Goal: Check status: Check status

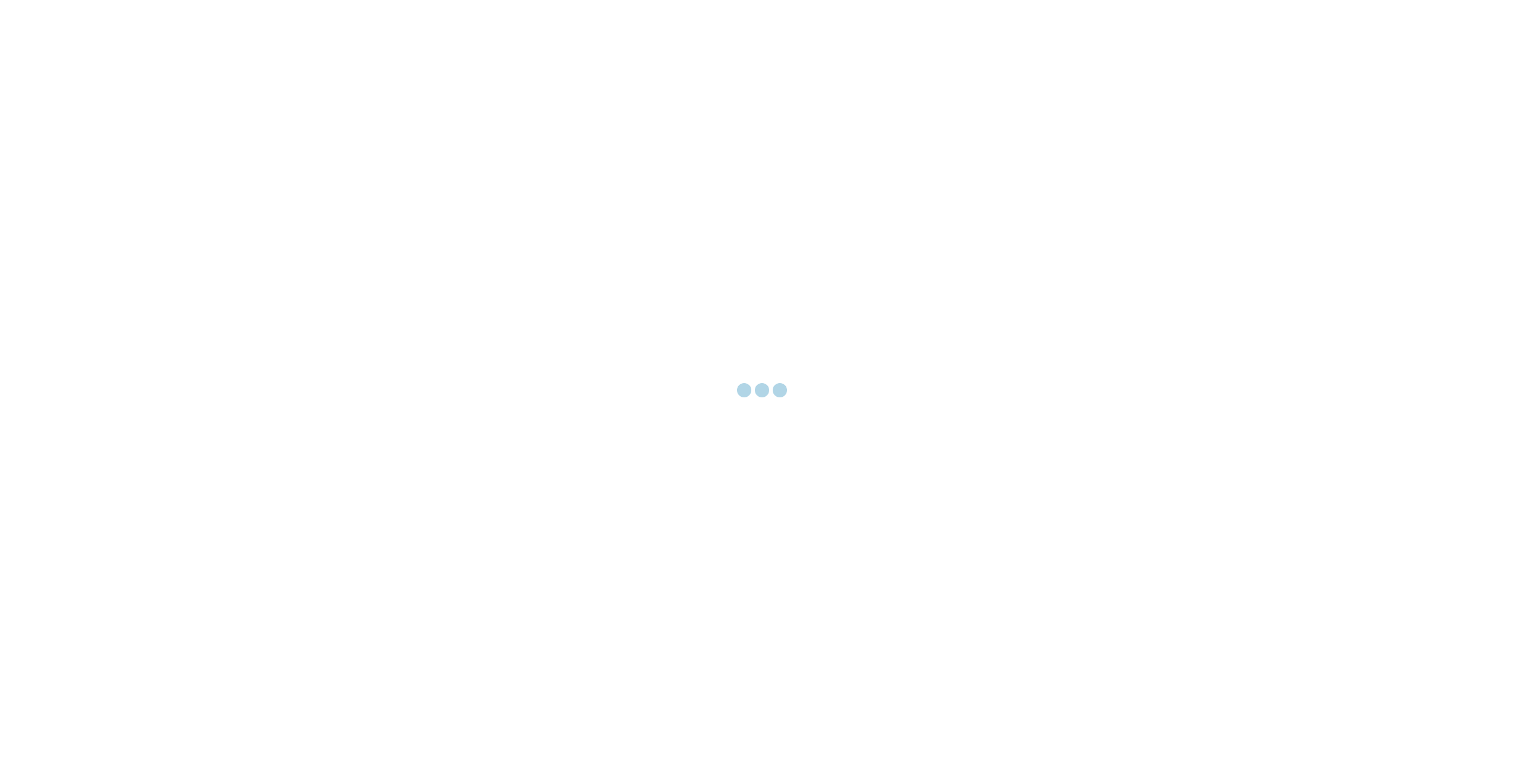
click at [1025, 291] on div at bounding box center [762, 392] width 1524 height 784
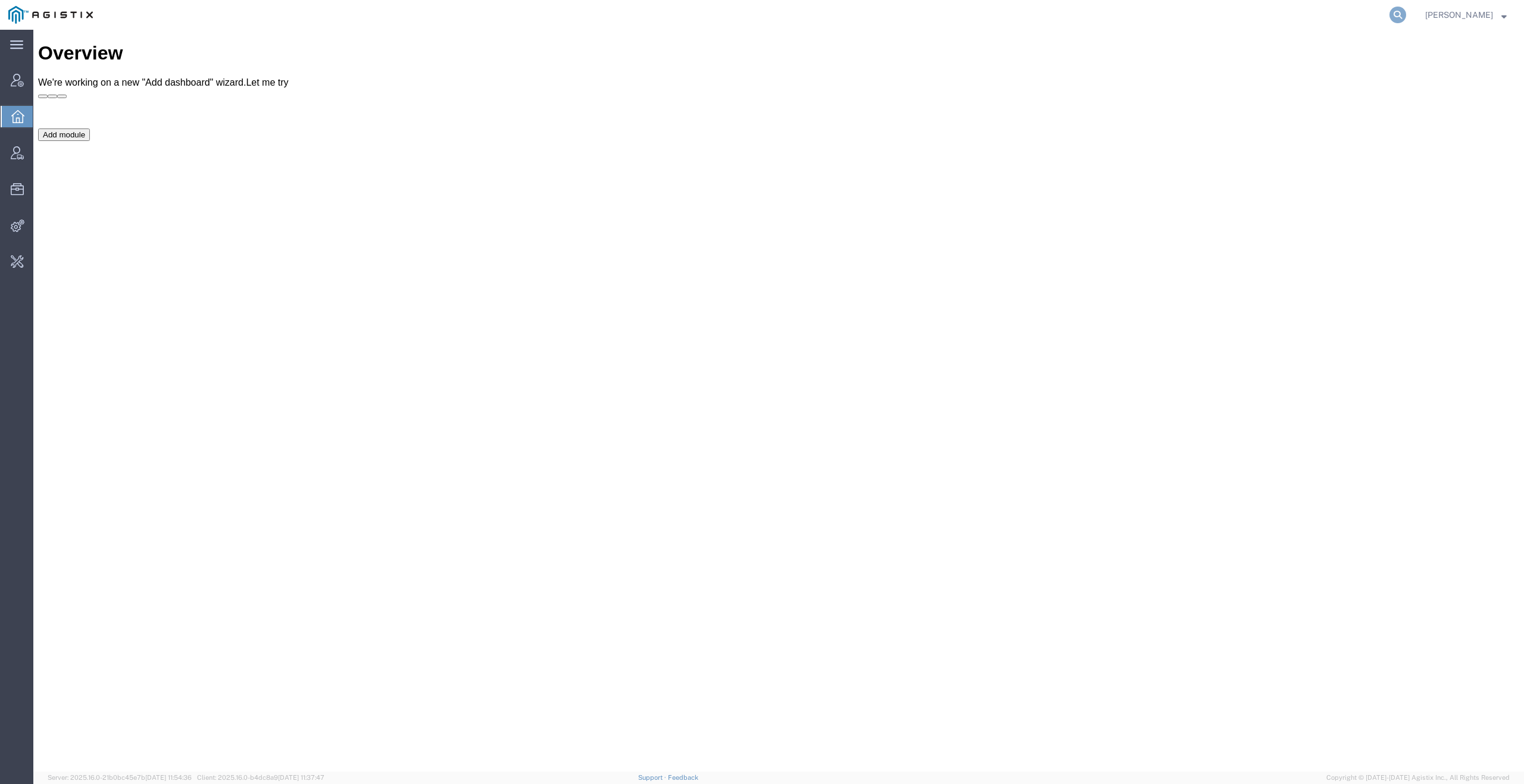
click at [1402, 16] on icon at bounding box center [1397, 15] width 17 height 17
click at [1287, 22] on input "search" at bounding box center [1208, 15] width 362 height 28
paste input "55937970"
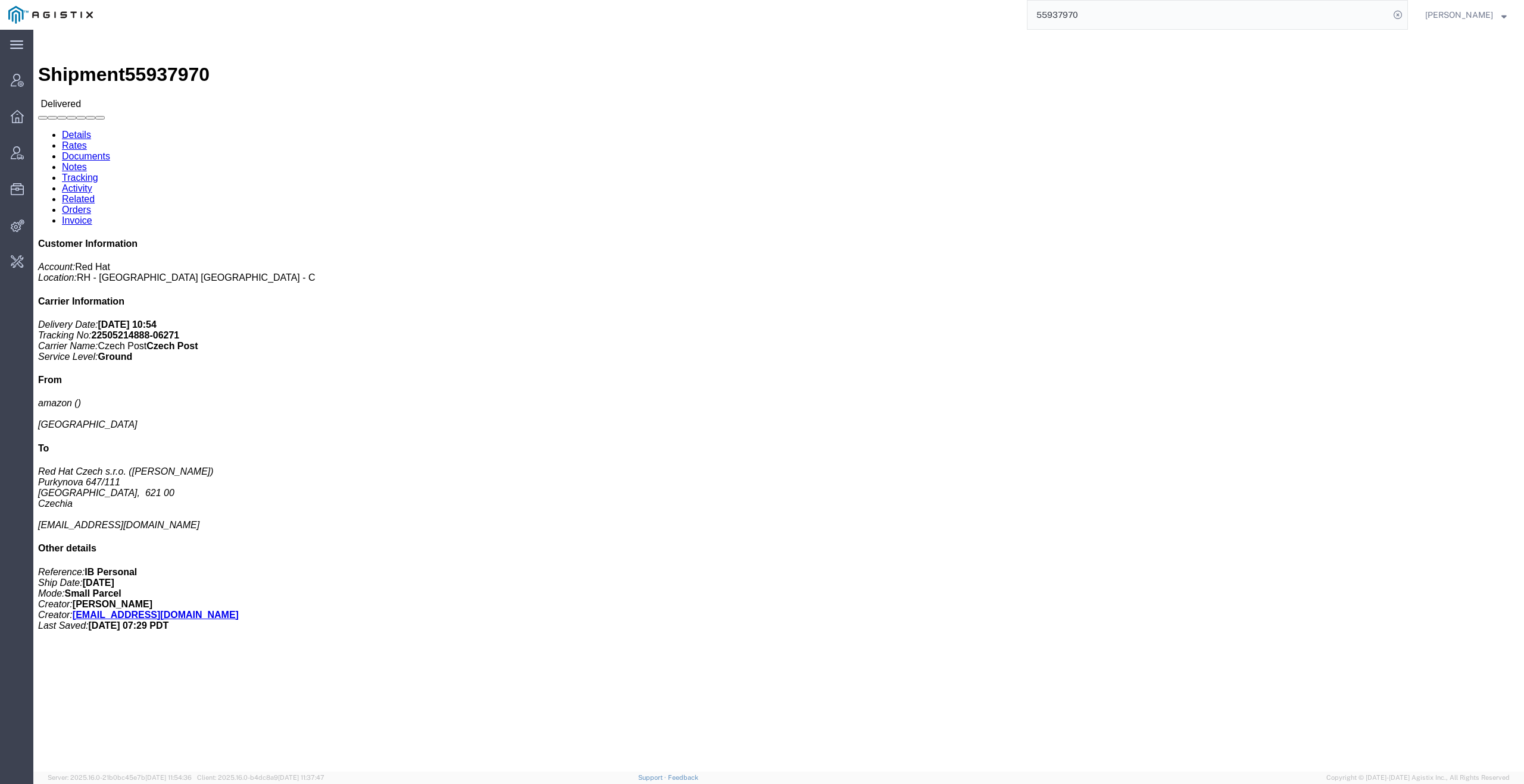
click link "Activity"
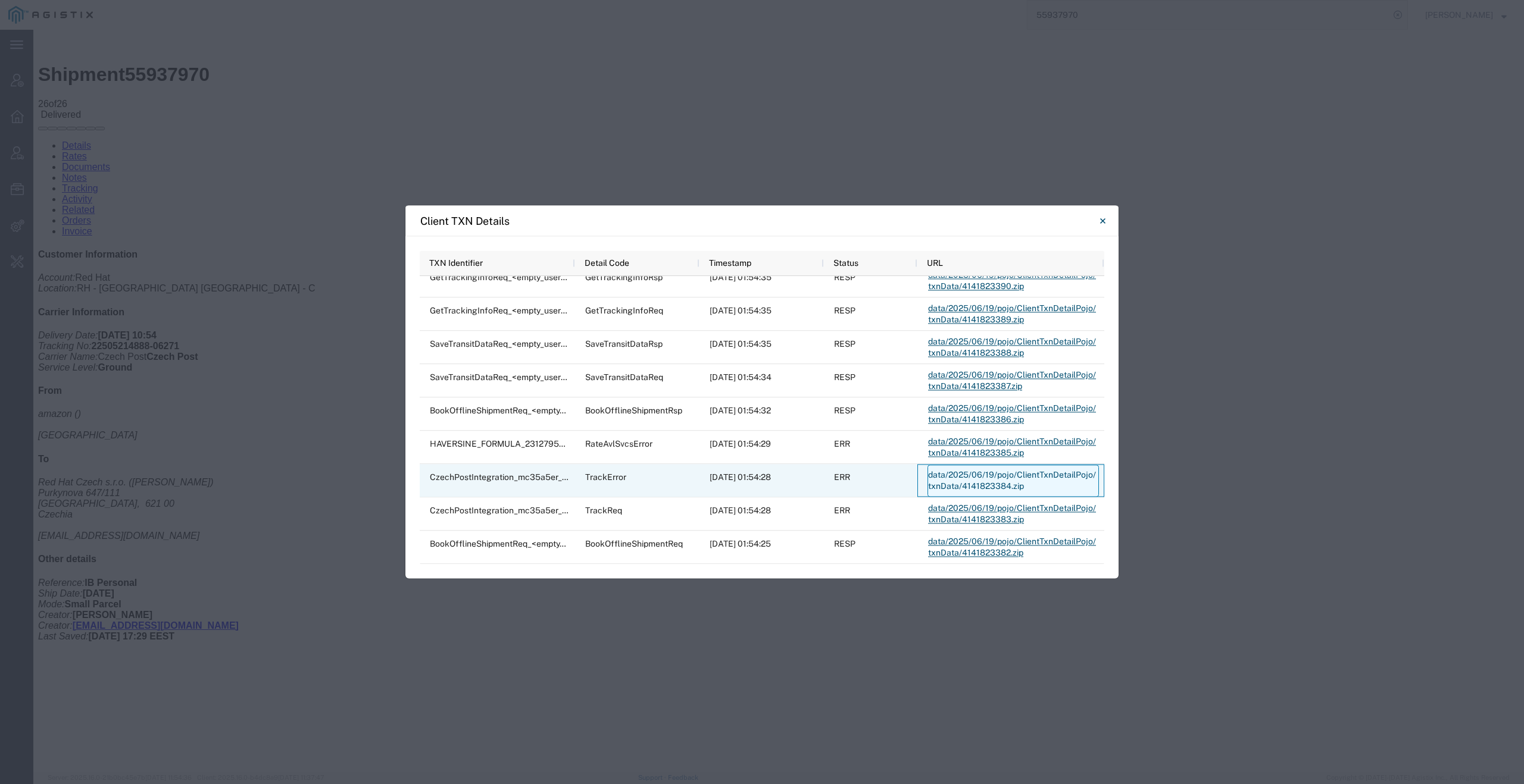
click at [999, 472] on link "data/2025/06/19/pojo/ClientTxnDetailPojo/txnData/4141823384.zip" at bounding box center [1012, 481] width 171 height 32
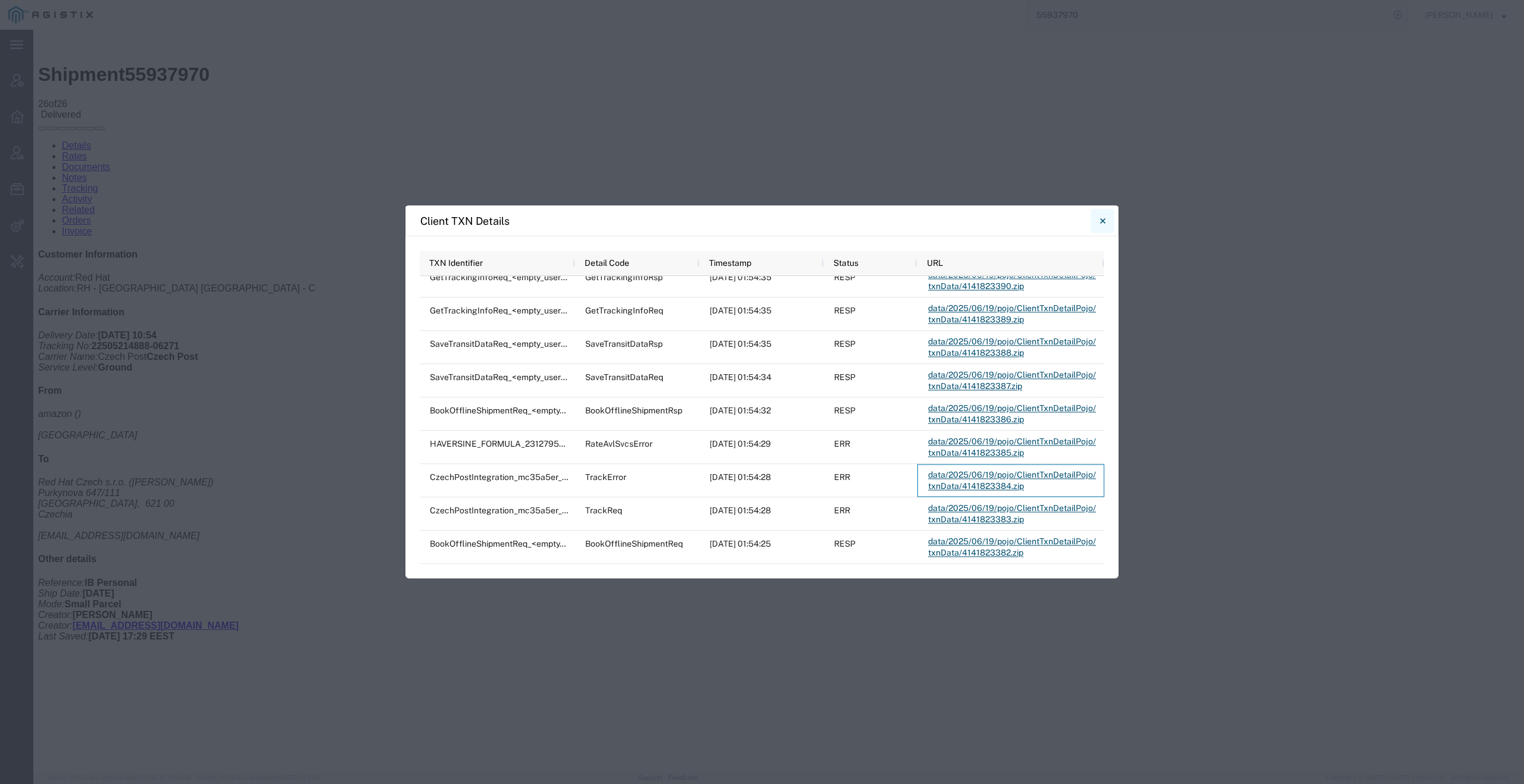
click at [1104, 219] on icon "Close" at bounding box center [1101, 221] width 5 height 5
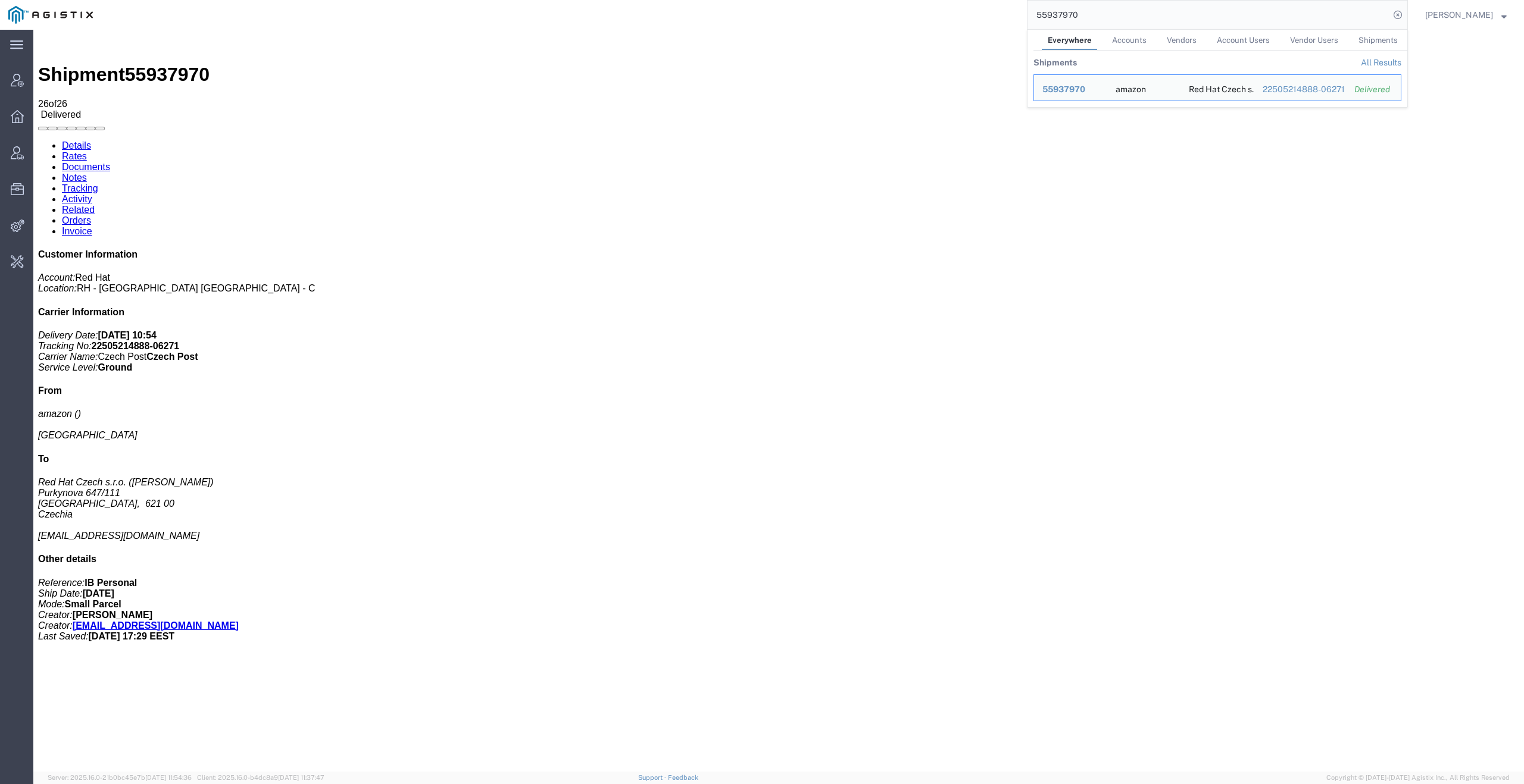
click at [1231, 12] on input "55937970" at bounding box center [1208, 15] width 362 height 28
paste input "6488793"
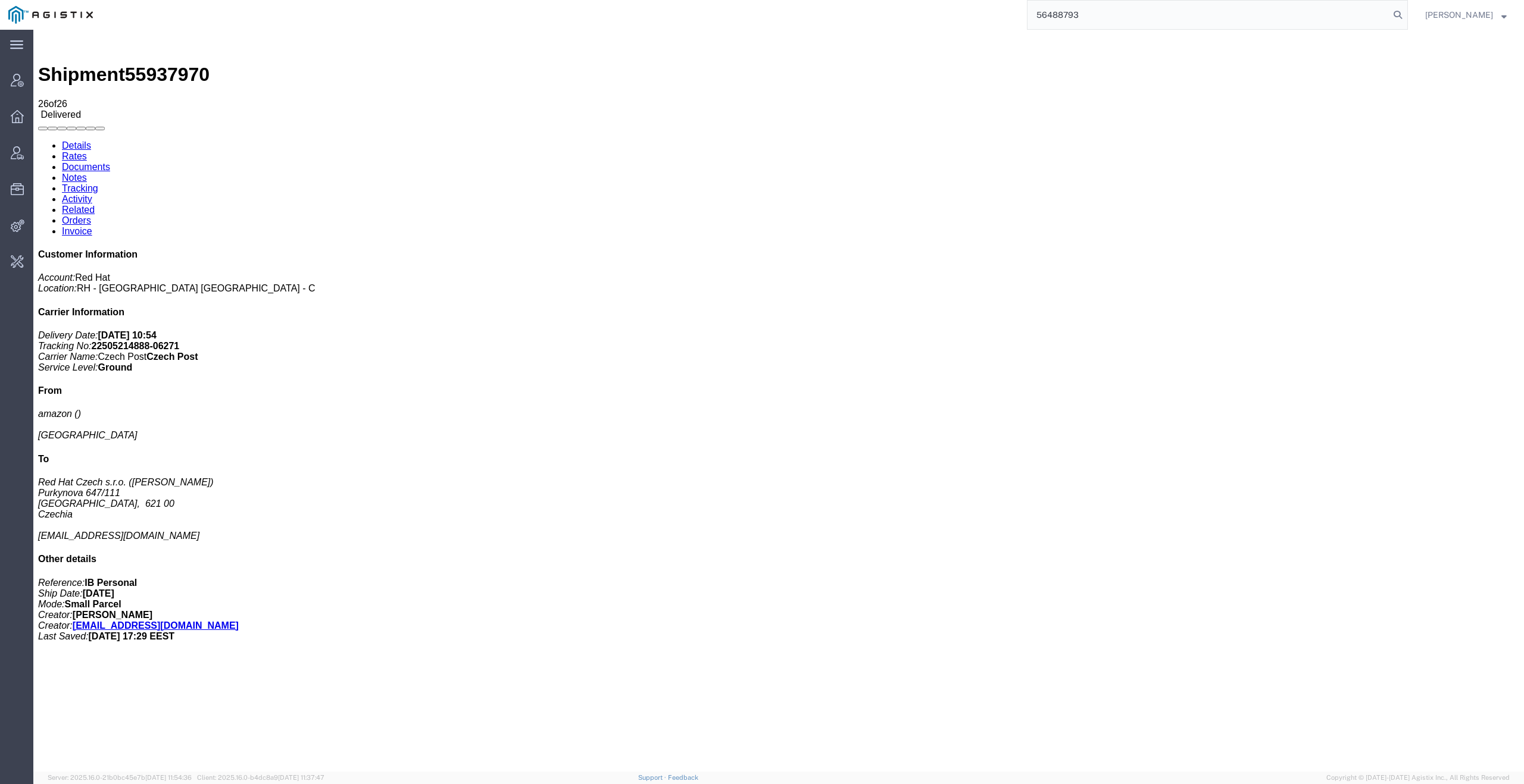
type input "56488793"
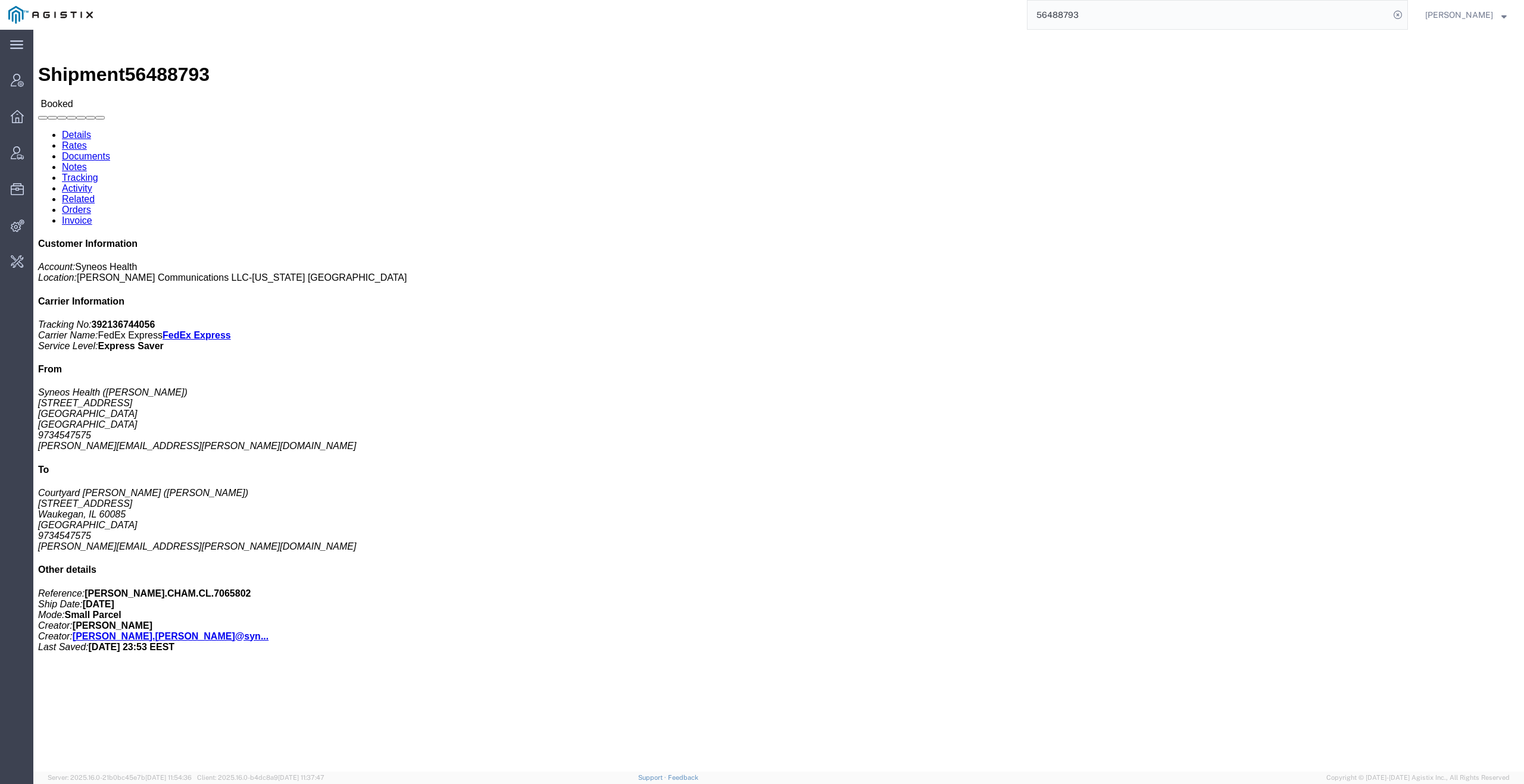
click link "Activity"
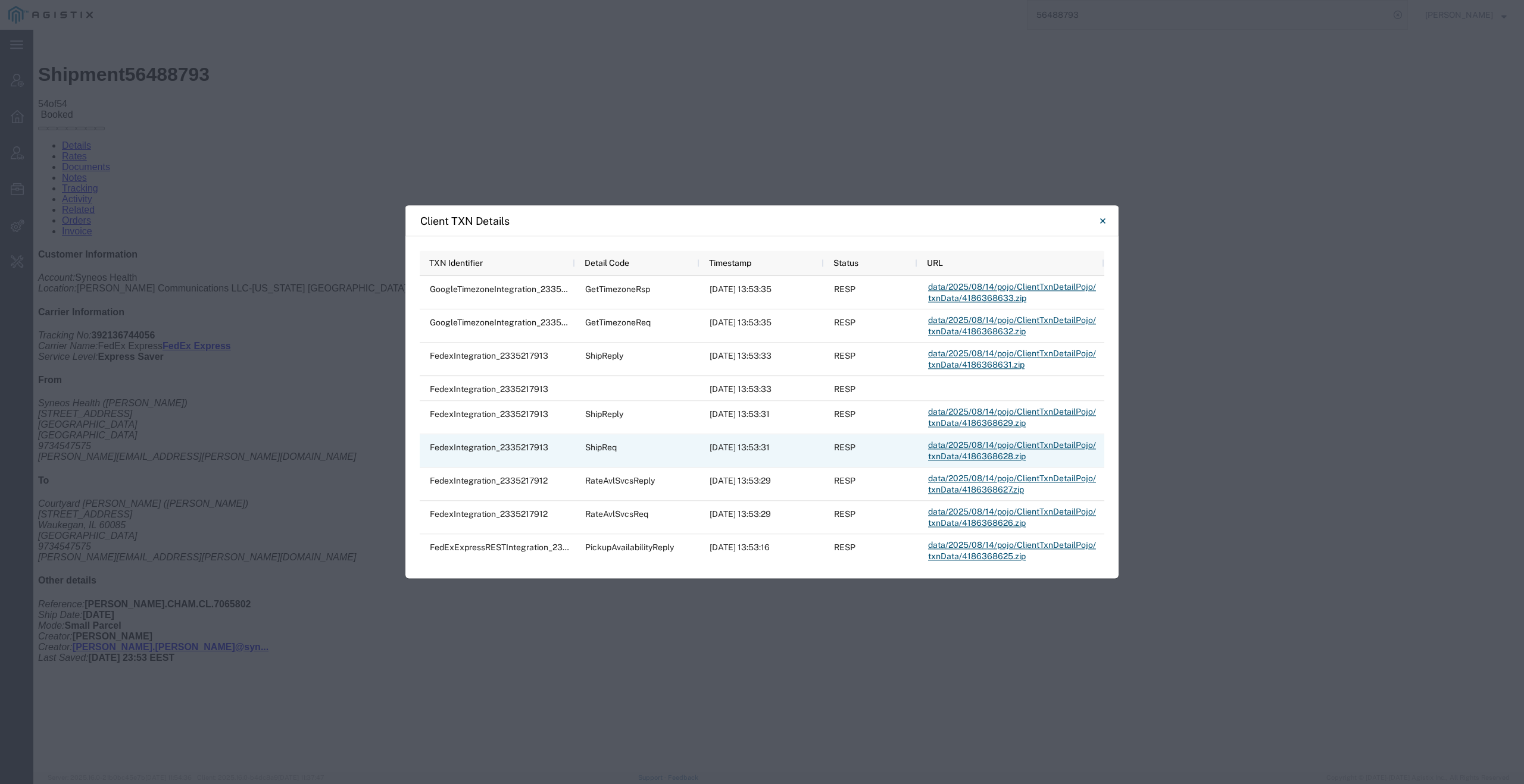
scroll to position [23, 0]
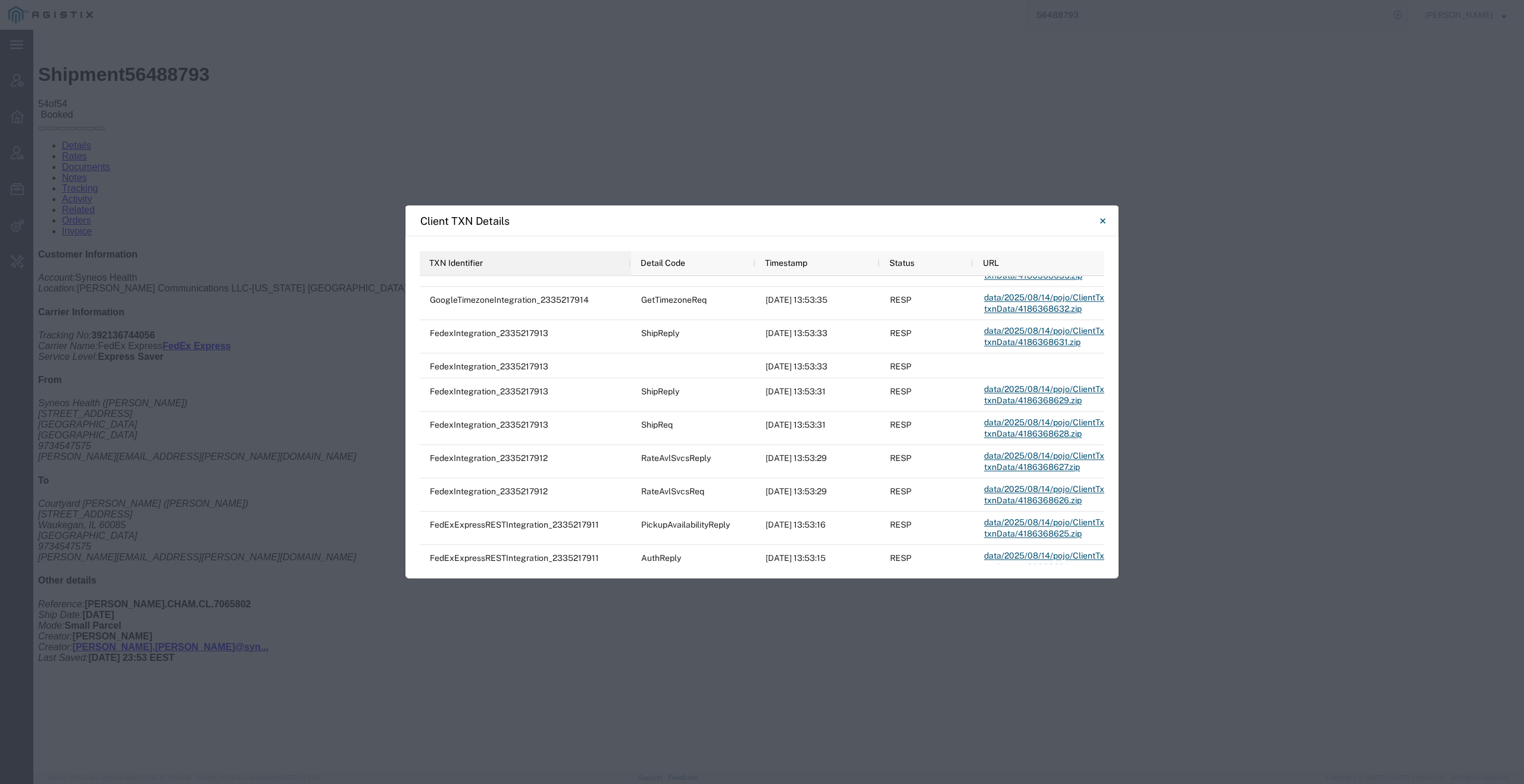
drag, startPoint x: 574, startPoint y: 264, endPoint x: 629, endPoint y: 264, distance: 55.0
click at [629, 264] on div at bounding box center [630, 263] width 5 height 25
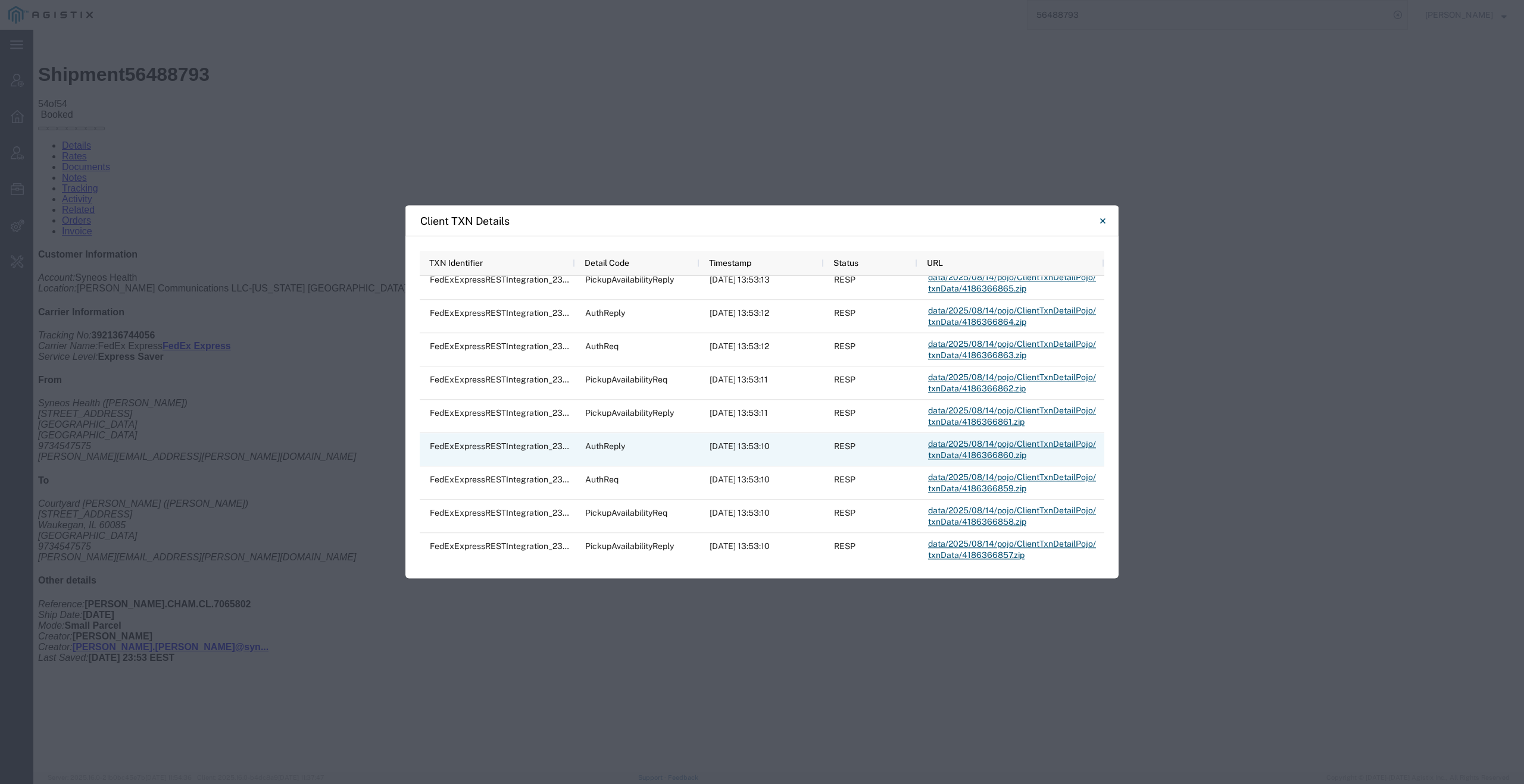
scroll to position [573, 0]
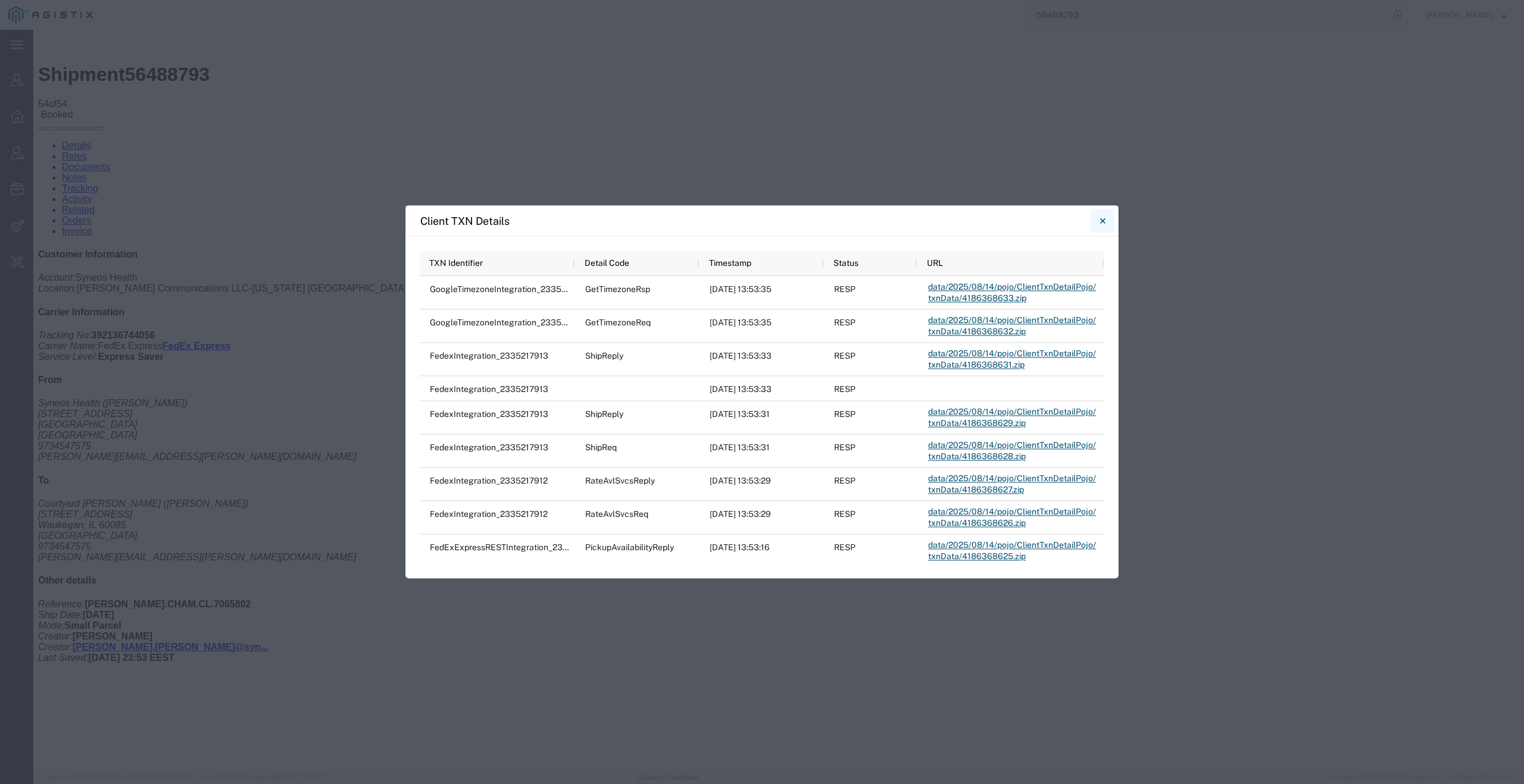
click at [1106, 215] on button "Close" at bounding box center [1102, 221] width 24 height 24
